Goal: Check status: Check status

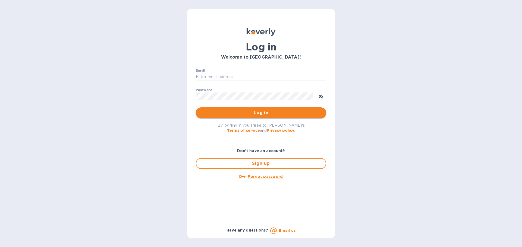
type input "beivuma@gmail.com"
click at [266, 114] on span "Log in" at bounding box center [261, 113] width 122 height 7
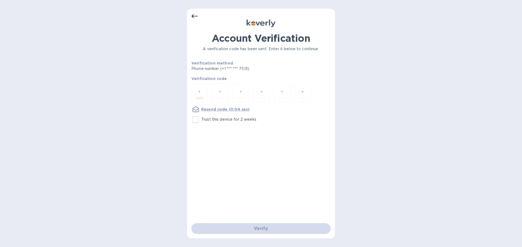
click at [201, 95] on input "number" at bounding box center [199, 93] width 7 height 10
type input "5"
type input "1"
type input "9"
type input "0"
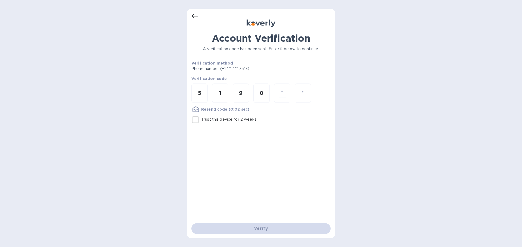
type input "6"
type input "4"
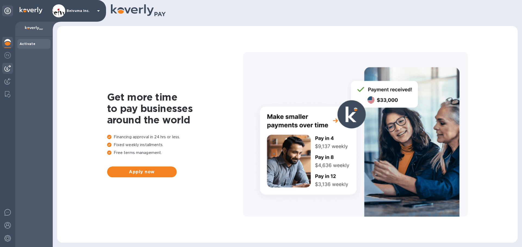
click at [9, 69] on img at bounding box center [7, 68] width 7 height 7
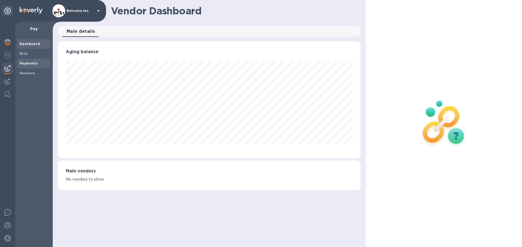
scroll to position [271548, 271365]
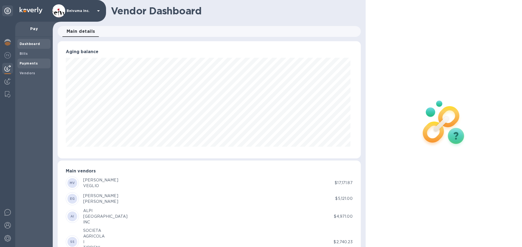
click at [30, 64] on b "Payments" at bounding box center [29, 63] width 18 height 4
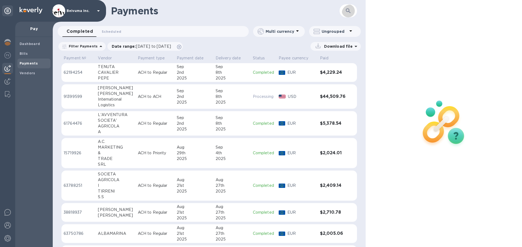
click at [350, 10] on icon "button" at bounding box center [348, 10] width 5 height 5
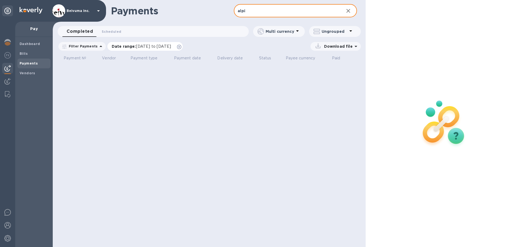
type input "alpi"
click at [181, 49] on icon at bounding box center [179, 47] width 4 height 4
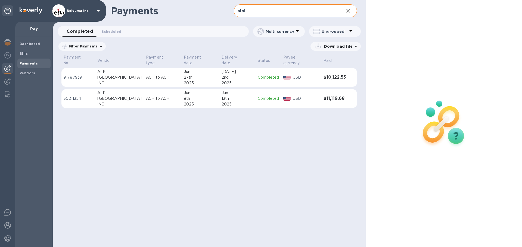
click at [146, 80] on p "ACH to ACH" at bounding box center [162, 78] width 33 height 6
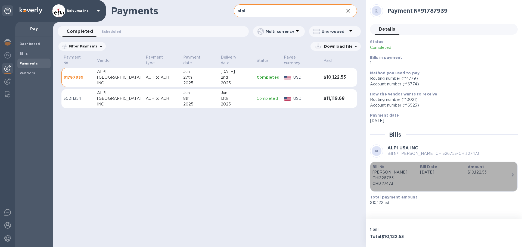
drag, startPoint x: 412, startPoint y: 172, endPoint x: 397, endPoint y: 173, distance: 15.0
click at [397, 173] on p "[PERSON_NAME] CHI326753-CHI327473" at bounding box center [393, 178] width 43 height 17
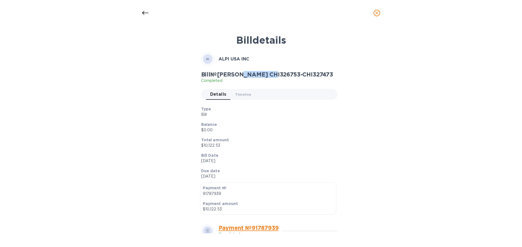
drag, startPoint x: 280, startPoint y: 76, endPoint x: 248, endPoint y: 78, distance: 31.6
click at [248, 78] on h2 "Bill № [PERSON_NAME] CHI326753-CHI327473" at bounding box center [267, 74] width 132 height 7
copy h2 "CHI326753"
